Goal: Information Seeking & Learning: Find specific fact

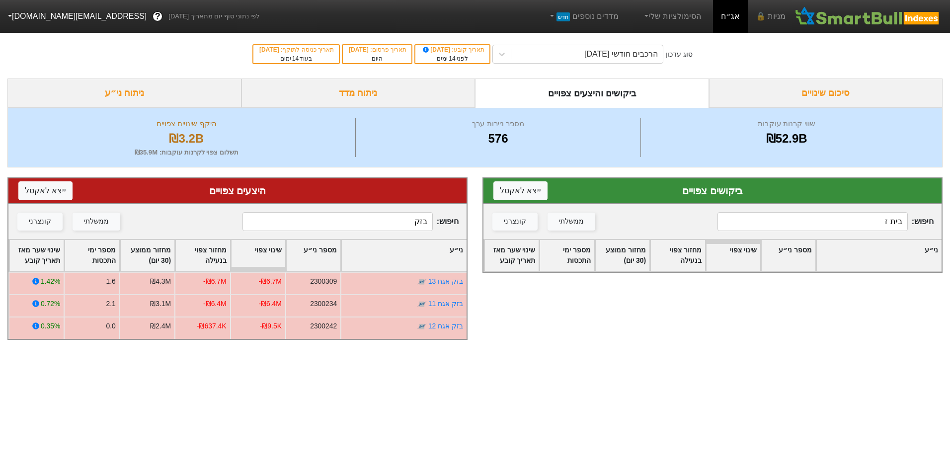
click at [775, 214] on input "בית ז" at bounding box center [812, 221] width 190 height 19
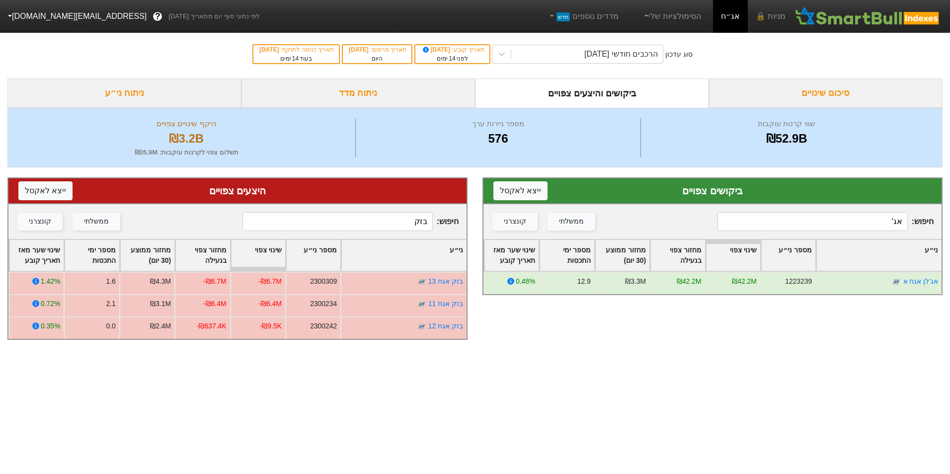
type input "אג'"
click at [386, 232] on div "חיפוש : בזק ממשלתי קונצרני" at bounding box center [237, 221] width 458 height 35
drag, startPoint x: 386, startPoint y: 232, endPoint x: 386, endPoint y: 216, distance: 15.4
click at [386, 216] on input "בזק" at bounding box center [337, 221] width 190 height 19
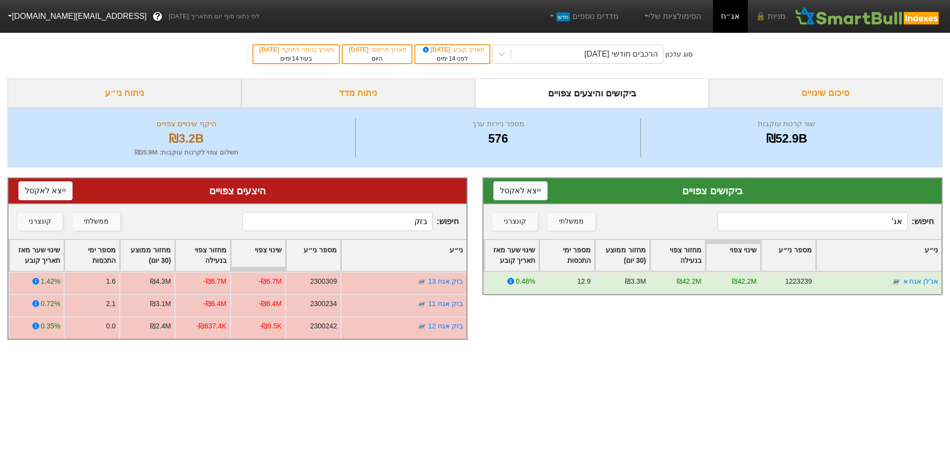
click at [386, 216] on input "בזק" at bounding box center [337, 221] width 190 height 19
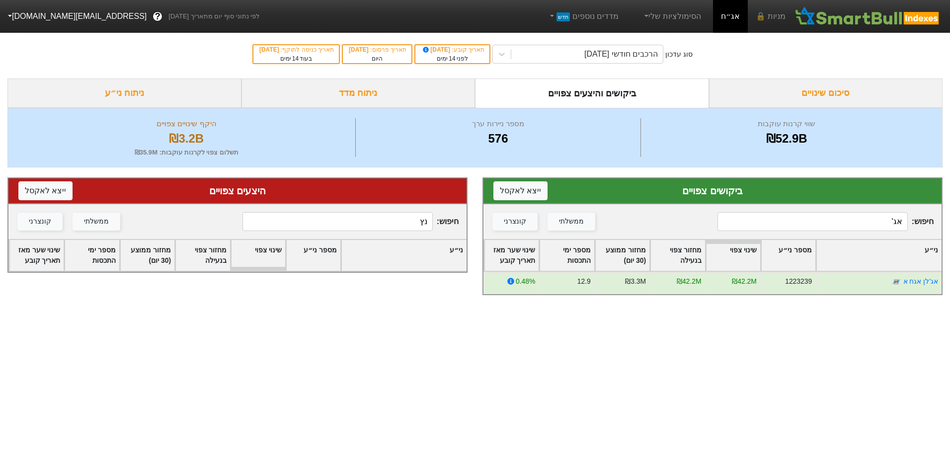
type input "נץ"
click at [857, 225] on input "אג'" at bounding box center [812, 221] width 190 height 19
type input "נ"
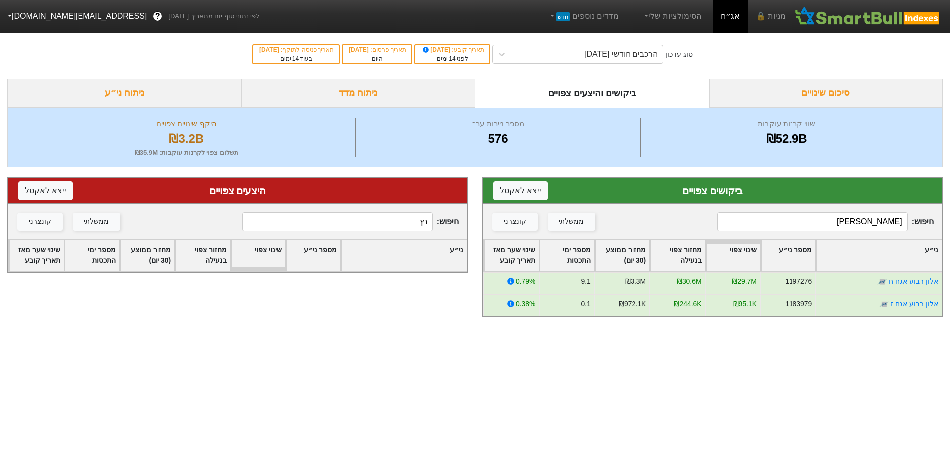
click at [876, 224] on input "[PERSON_NAME]" at bounding box center [812, 221] width 190 height 19
click at [877, 224] on input "[PERSON_NAME]" at bounding box center [812, 221] width 190 height 19
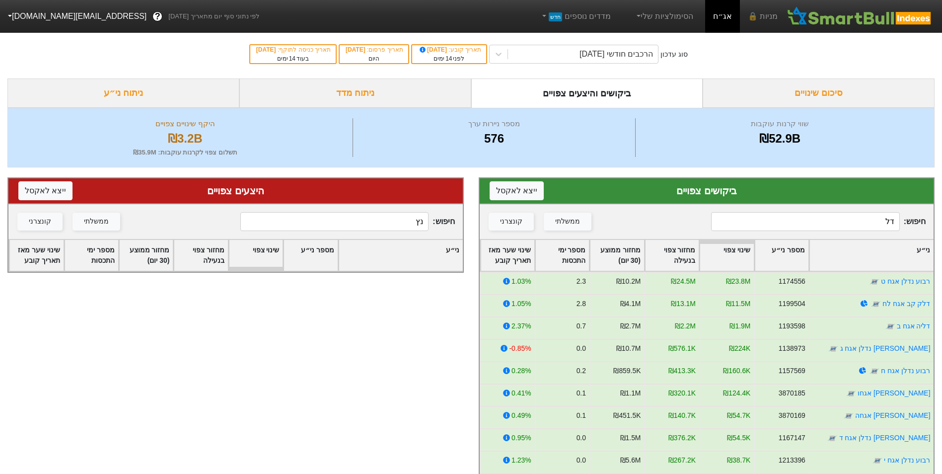
type input "ד"
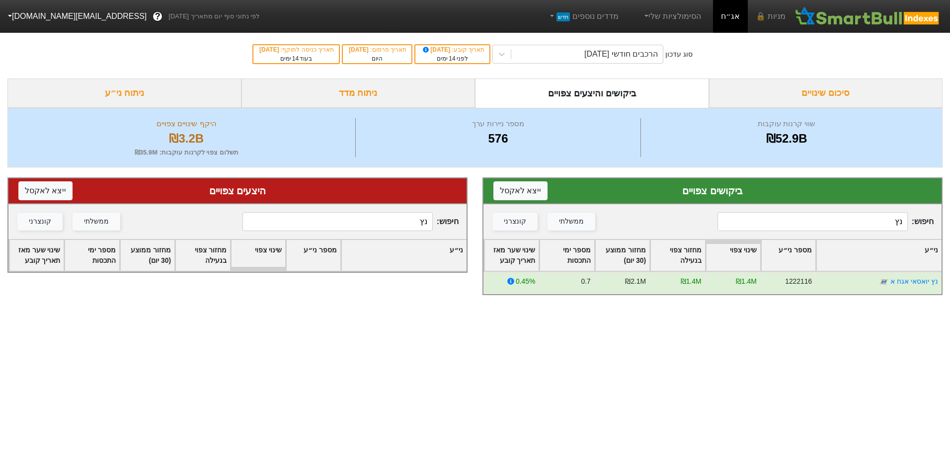
type input "נ"
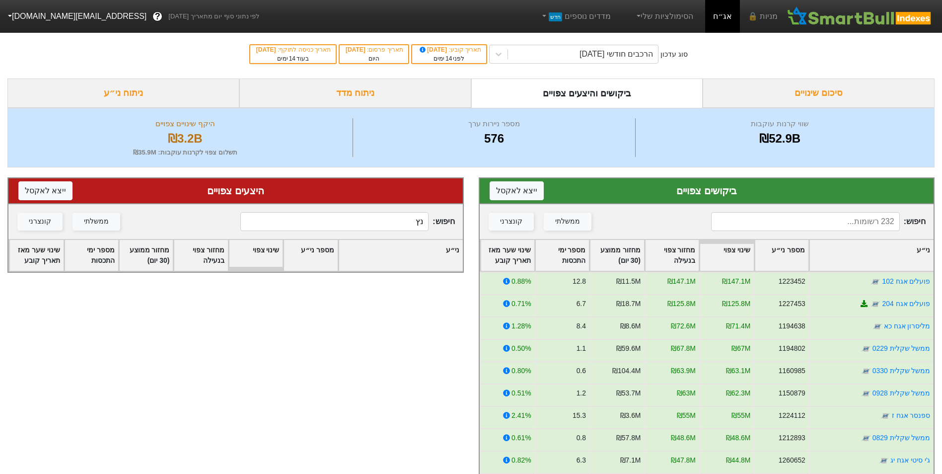
click at [875, 225] on input at bounding box center [805, 221] width 188 height 19
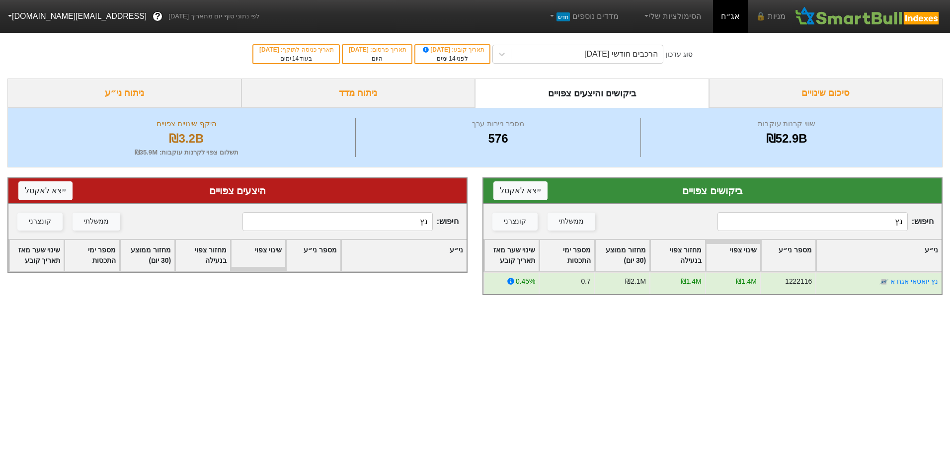
type input "נץ"
click at [352, 212] on div "חיפוש : נץ ממשלתי קונצרני" at bounding box center [237, 221] width 458 height 35
click at [356, 221] on input "נץ" at bounding box center [337, 221] width 190 height 19
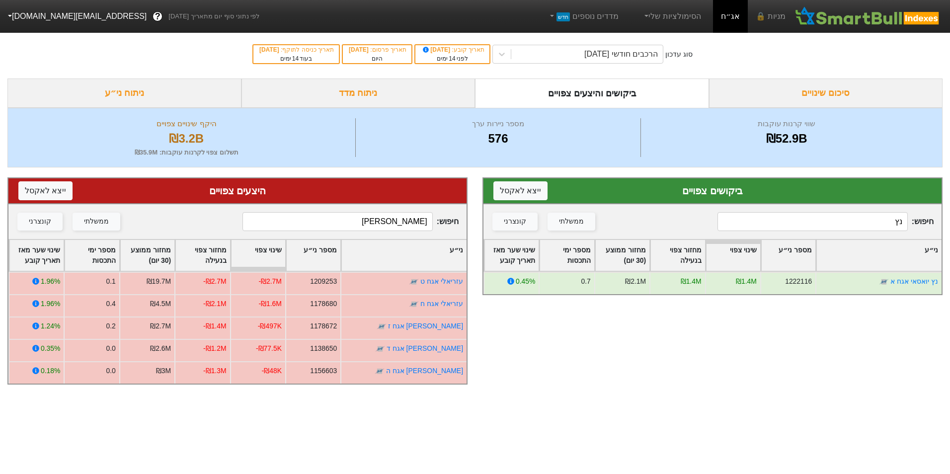
click at [397, 220] on input "[PERSON_NAME]" at bounding box center [337, 221] width 190 height 19
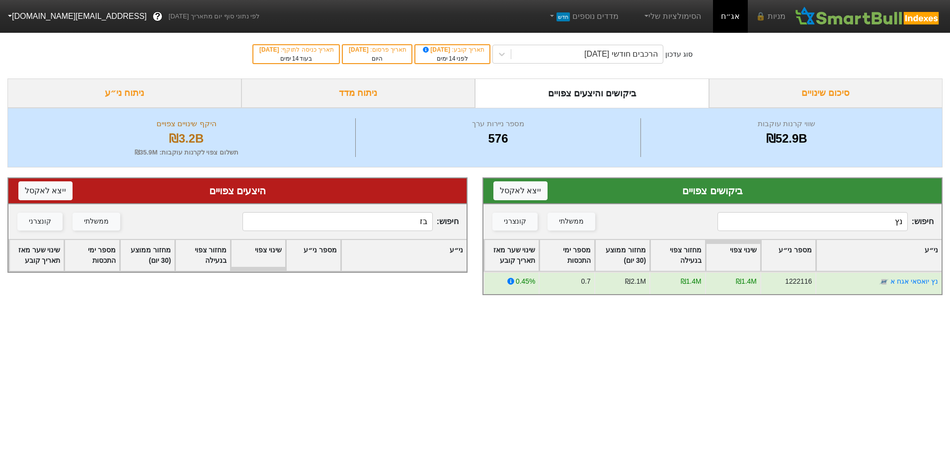
type input "ב"
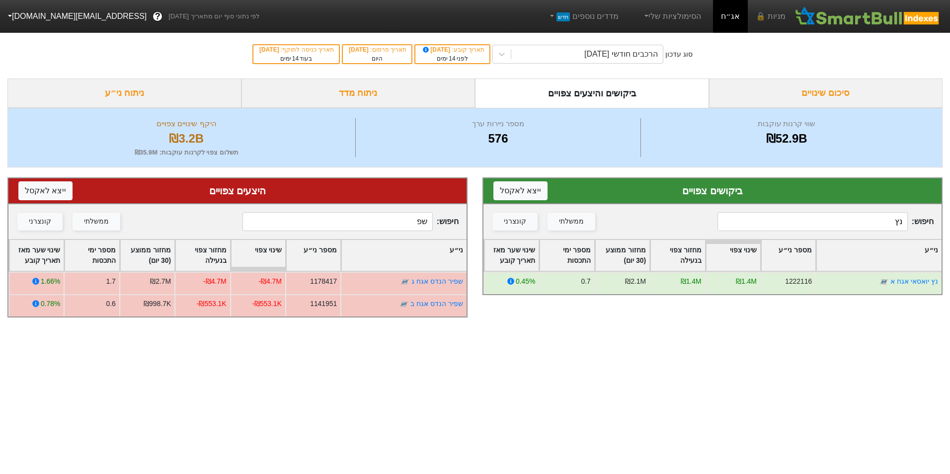
type input "ש"
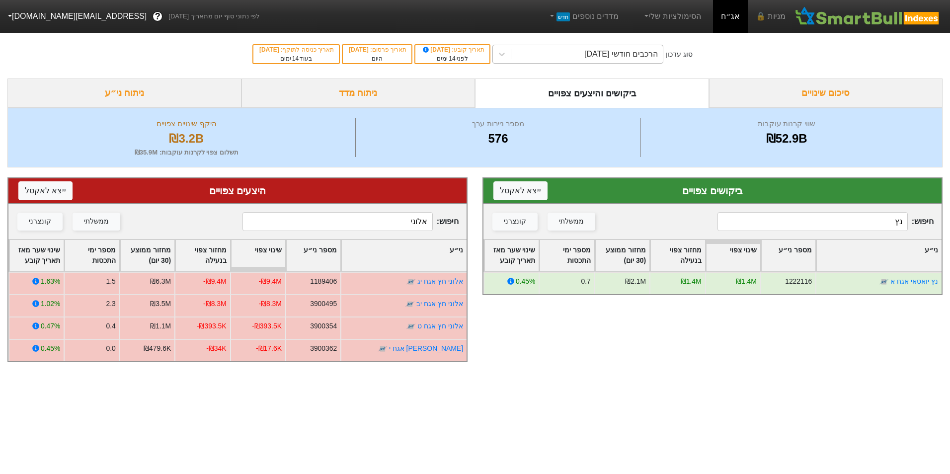
type input "אלוני"
click at [548, 55] on div "הרכבים חודשי [DATE]" at bounding box center [587, 54] width 152 height 18
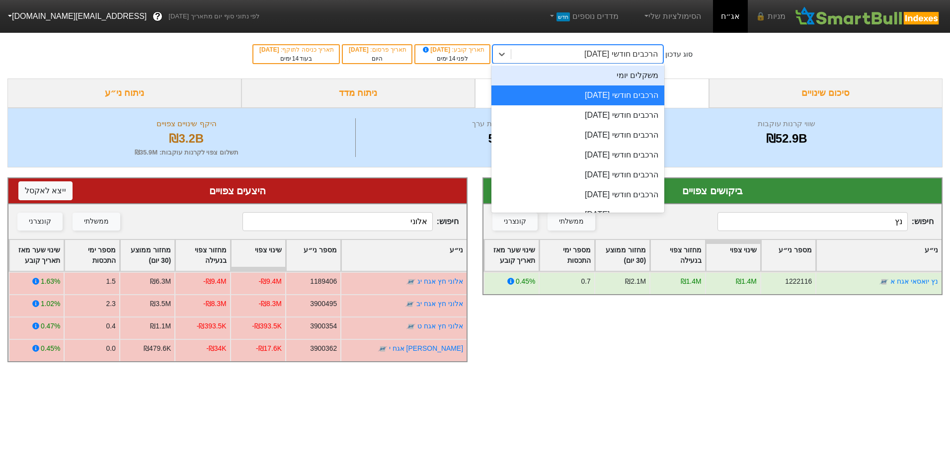
click at [579, 77] on div "משקלים יומי" at bounding box center [577, 76] width 173 height 20
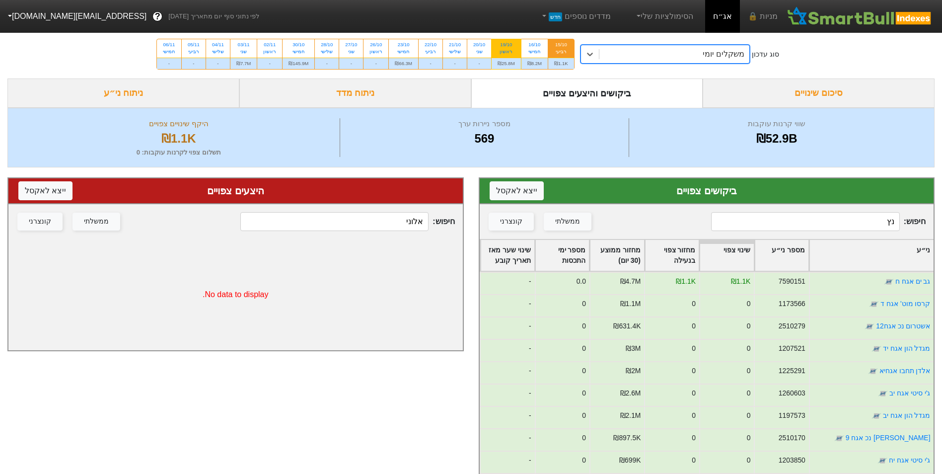
click at [503, 58] on div "₪25.8M" at bounding box center [506, 63] width 29 height 11
click at [503, 46] on input "19/10 ראשון ₪25.8M" at bounding box center [503, 42] width 6 height 6
radio input "true"
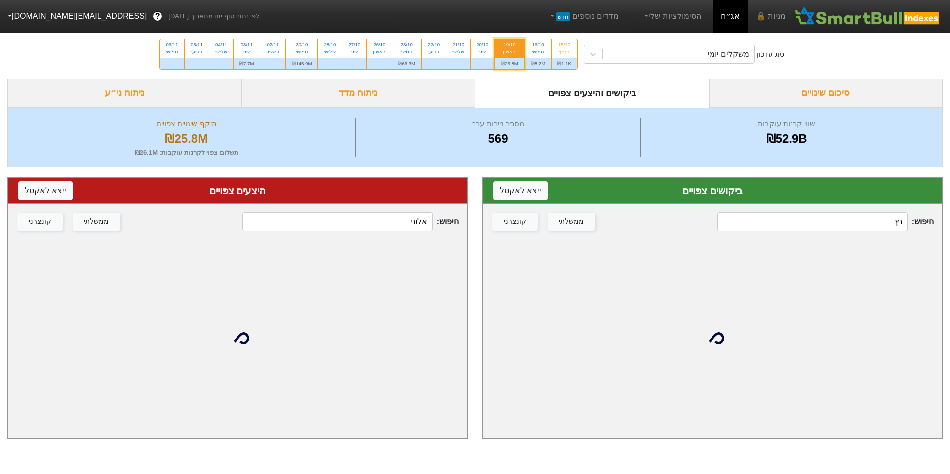
click at [885, 222] on input "נץ" at bounding box center [812, 221] width 190 height 19
click at [884, 222] on input "נץ" at bounding box center [812, 221] width 190 height 19
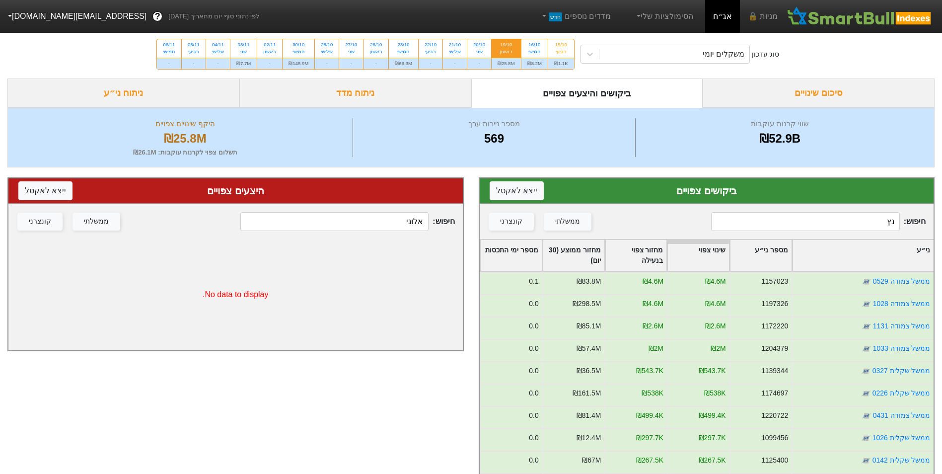
click at [878, 224] on input "נץ" at bounding box center [805, 221] width 188 height 19
click at [879, 224] on input "נץ" at bounding box center [805, 221] width 188 height 19
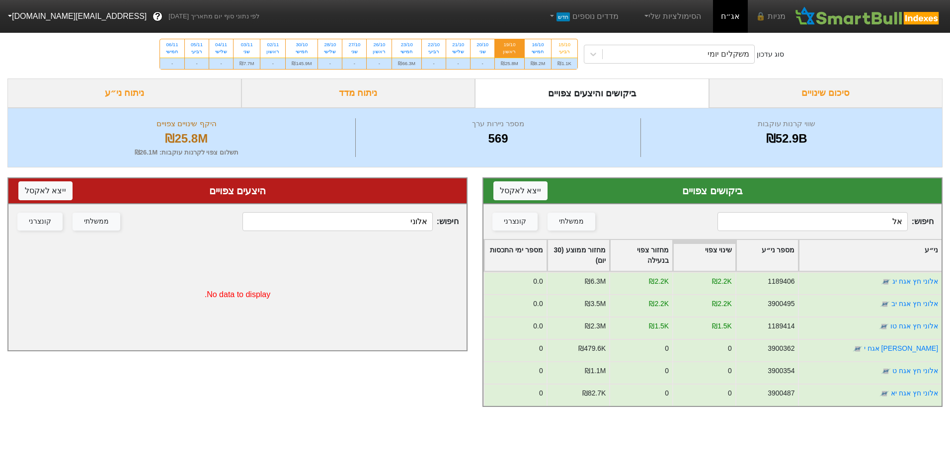
type input "א"
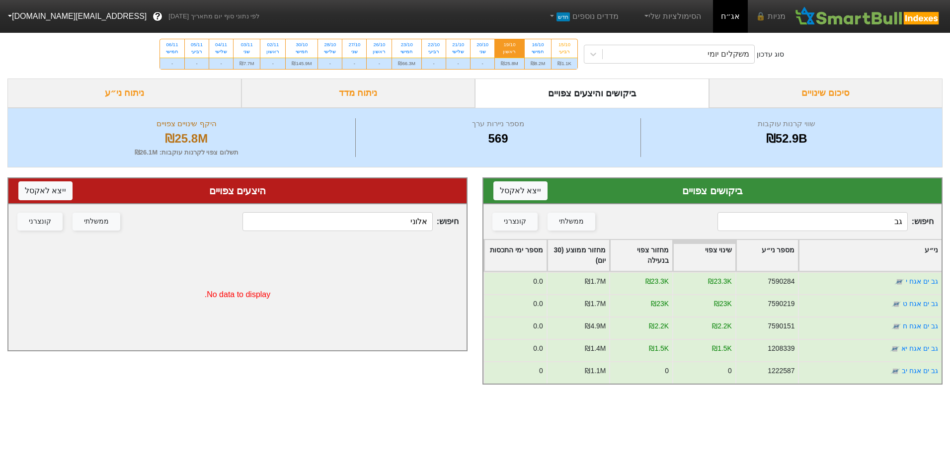
type input "ג"
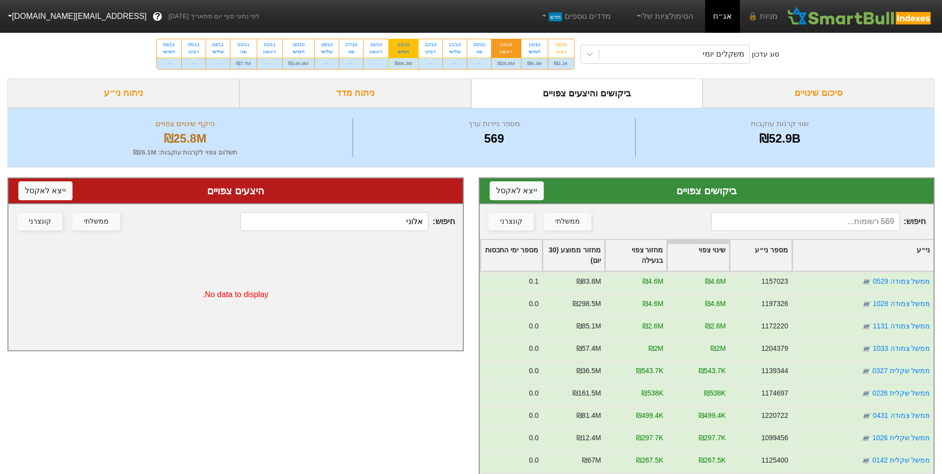
click at [405, 55] on div "חמישי" at bounding box center [403, 51] width 17 height 7
click at [404, 46] on input "23/10 חמישי ₪66.3M" at bounding box center [400, 42] width 6 height 6
radio input "true"
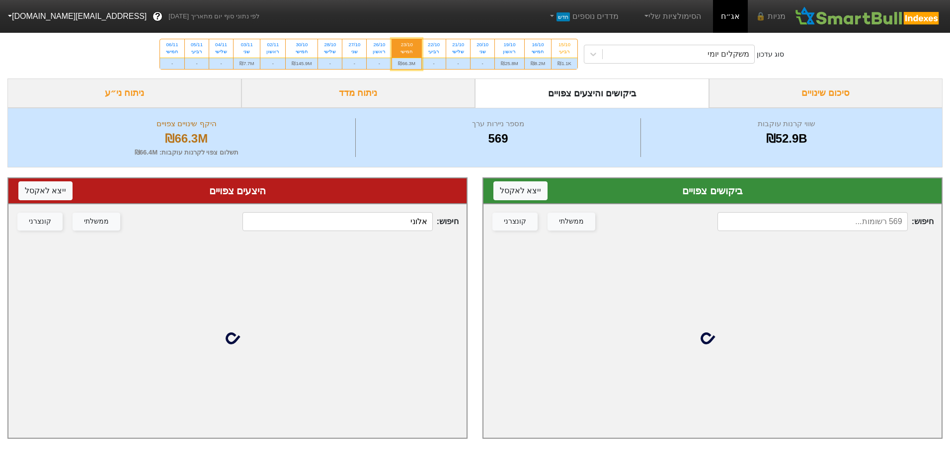
click at [846, 218] on input at bounding box center [812, 221] width 190 height 19
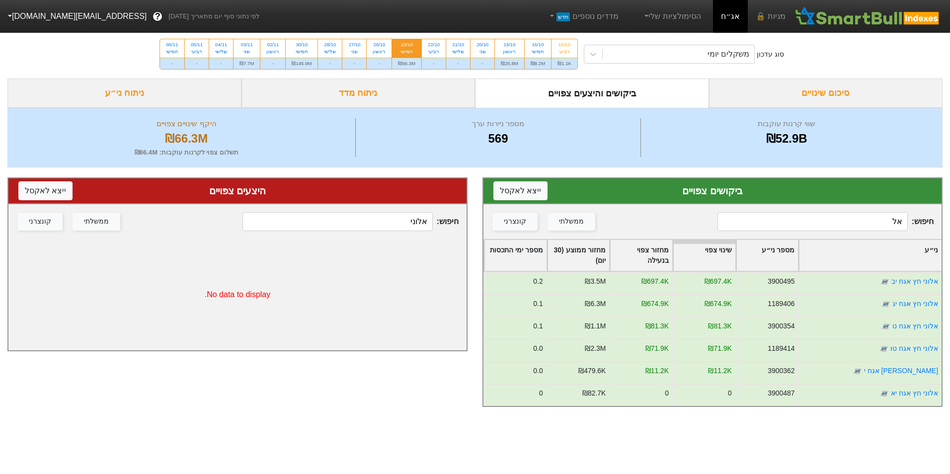
type input "א"
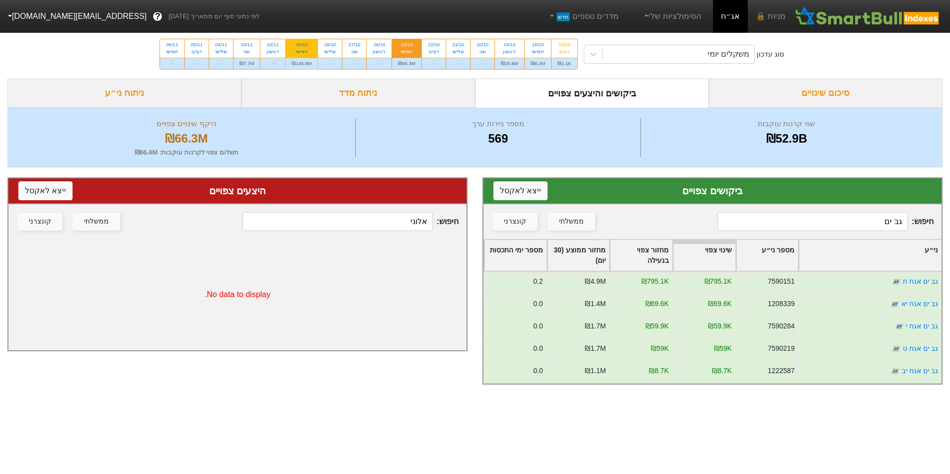
type input "גב ים"
click at [301, 62] on div "₪145.9M" at bounding box center [302, 63] width 32 height 11
click at [301, 46] on input "30/10 חמישי ₪145.9M" at bounding box center [298, 42] width 6 height 6
radio input "true"
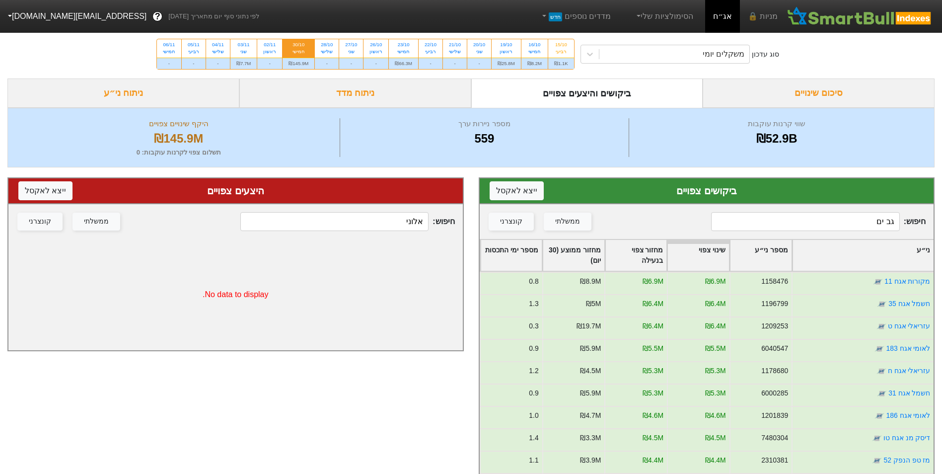
click at [857, 227] on input "גב ים" at bounding box center [805, 221] width 188 height 19
click at [858, 229] on input "גב ים" at bounding box center [805, 221] width 188 height 19
click at [858, 228] on input "גב ים" at bounding box center [805, 221] width 188 height 19
click at [867, 222] on input "גב ים" at bounding box center [805, 221] width 188 height 19
click at [866, 227] on input "גב ים" at bounding box center [805, 221] width 188 height 19
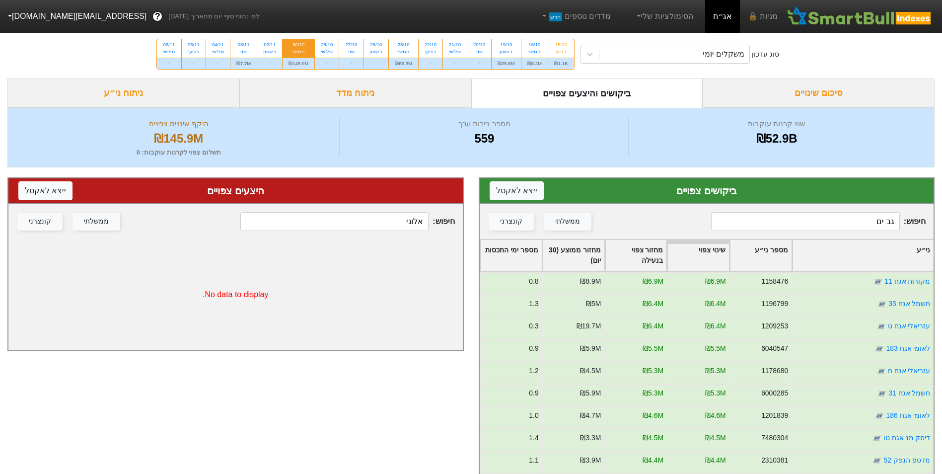
click at [866, 227] on input "גב ים" at bounding box center [805, 221] width 188 height 19
click at [867, 225] on input "גב ים" at bounding box center [805, 221] width 188 height 19
click at [867, 224] on input "גב ים" at bounding box center [805, 221] width 188 height 19
click at [868, 224] on input "גב ים" at bounding box center [805, 221] width 188 height 19
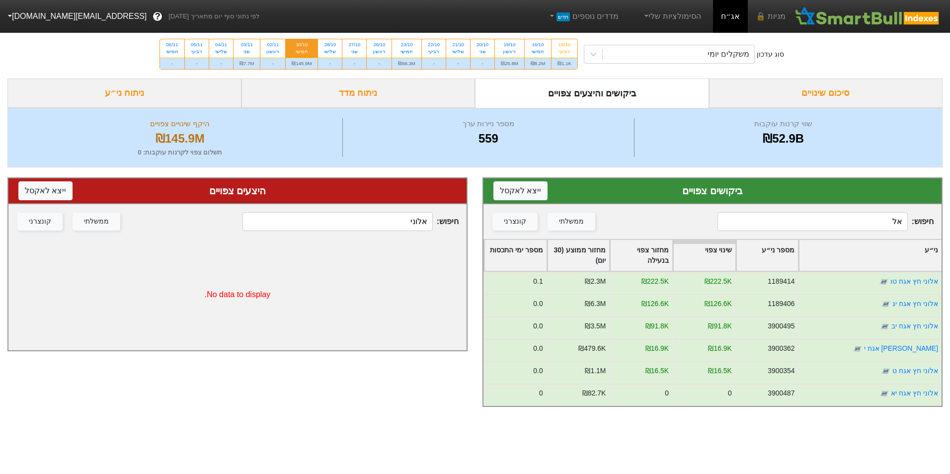
type input "א"
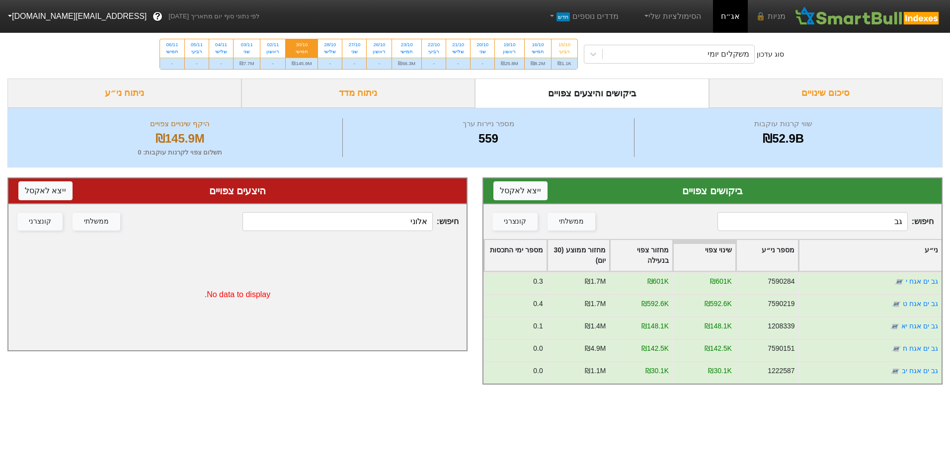
type input "ג"
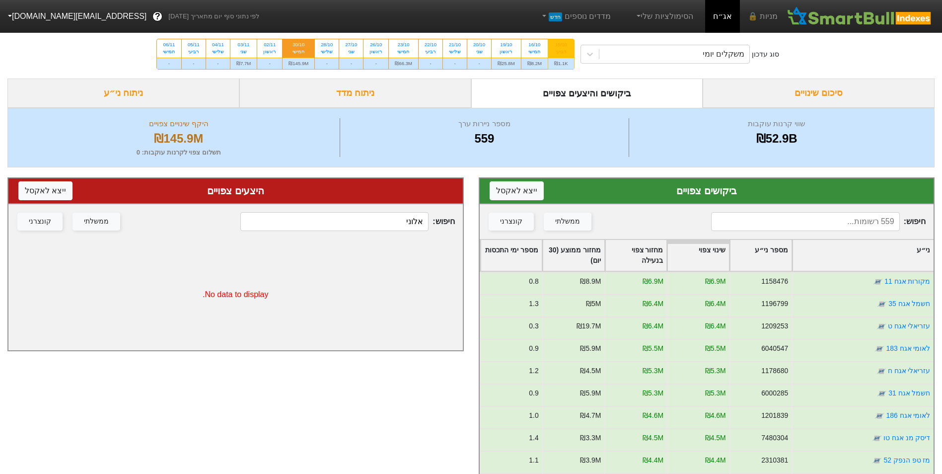
click at [559, 63] on div "₪1.1K" at bounding box center [561, 63] width 26 height 11
click at [559, 46] on input "15/10 רביעי ₪1.1K" at bounding box center [558, 42] width 6 height 6
radio input "true"
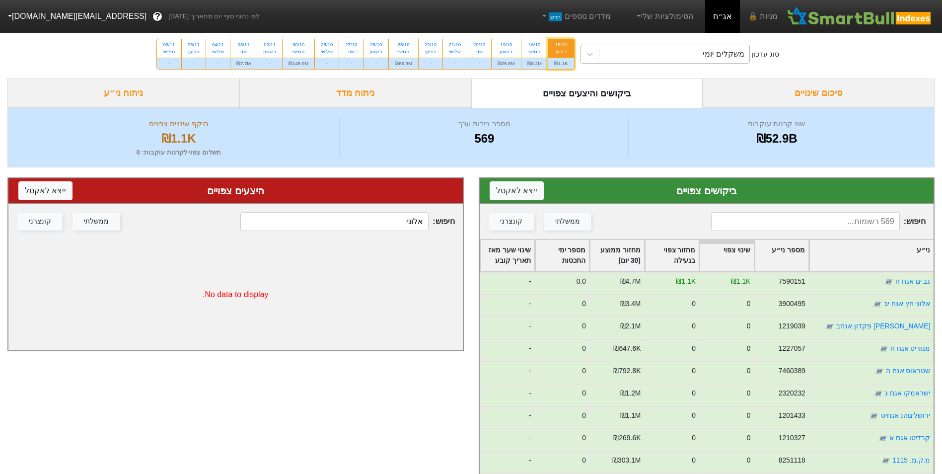
click at [636, 61] on div "משקלים יומי" at bounding box center [675, 54] width 150 height 18
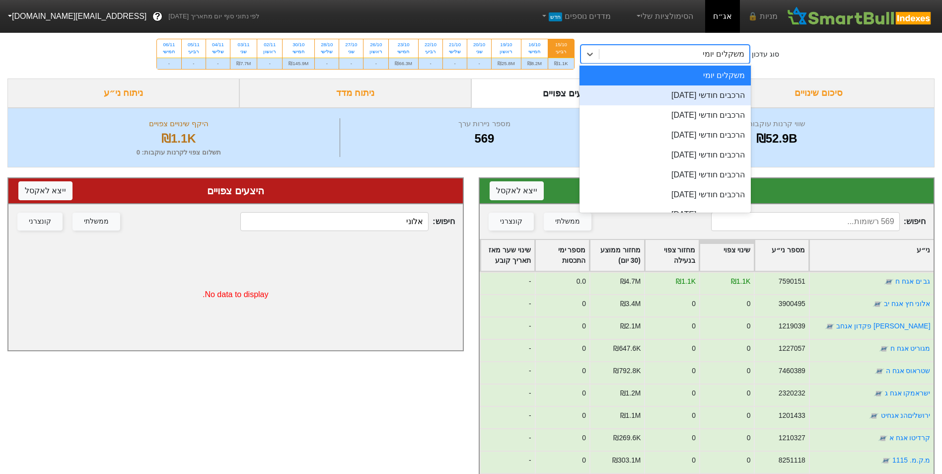
click at [644, 89] on div "הרכבים חודשי [DATE]" at bounding box center [665, 95] width 171 height 20
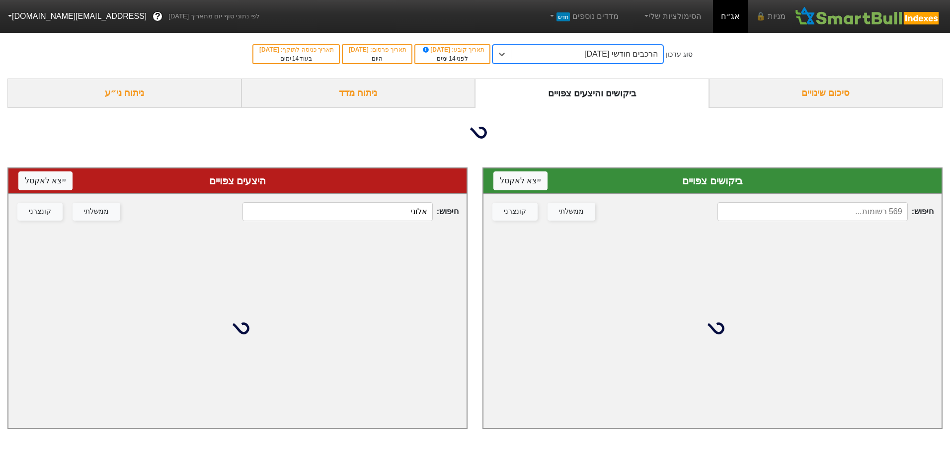
click at [782, 209] on input at bounding box center [812, 211] width 190 height 19
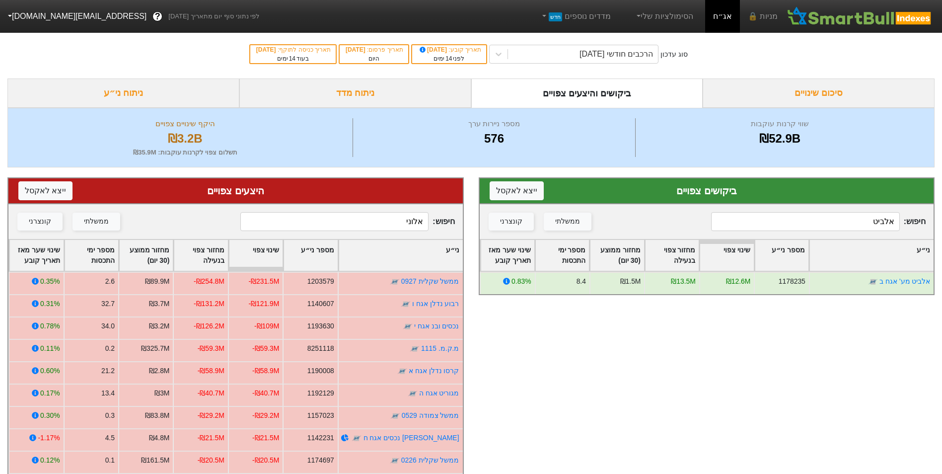
type input "אלביט"
